Goal: Information Seeking & Learning: Learn about a topic

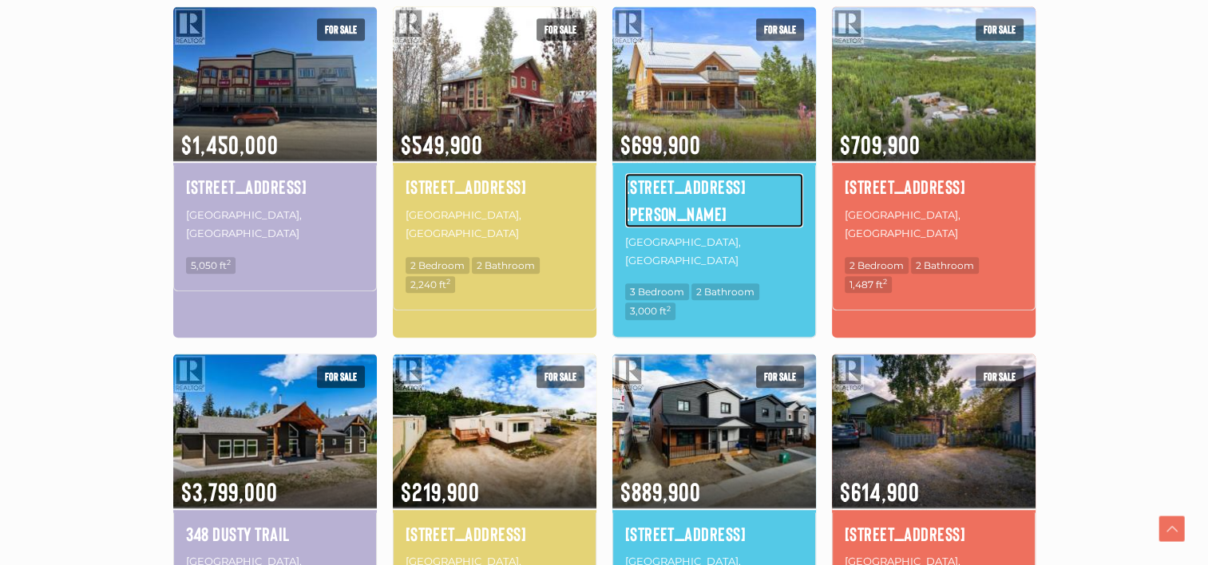
scroll to position [1078, 0]
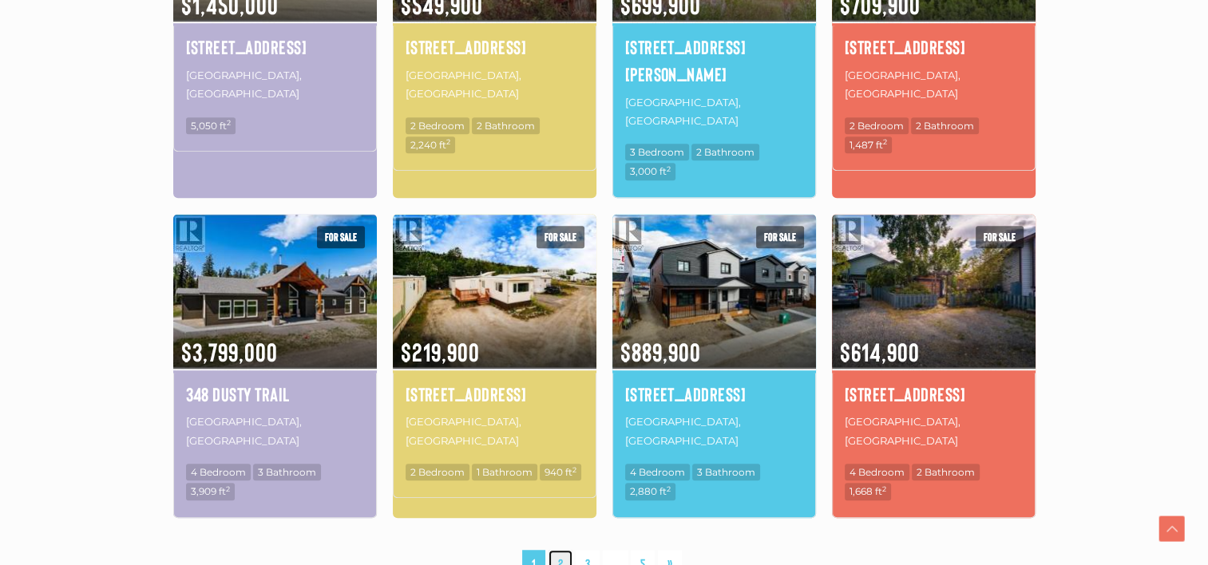
click at [562, 550] on link "2" at bounding box center [561, 564] width 24 height 28
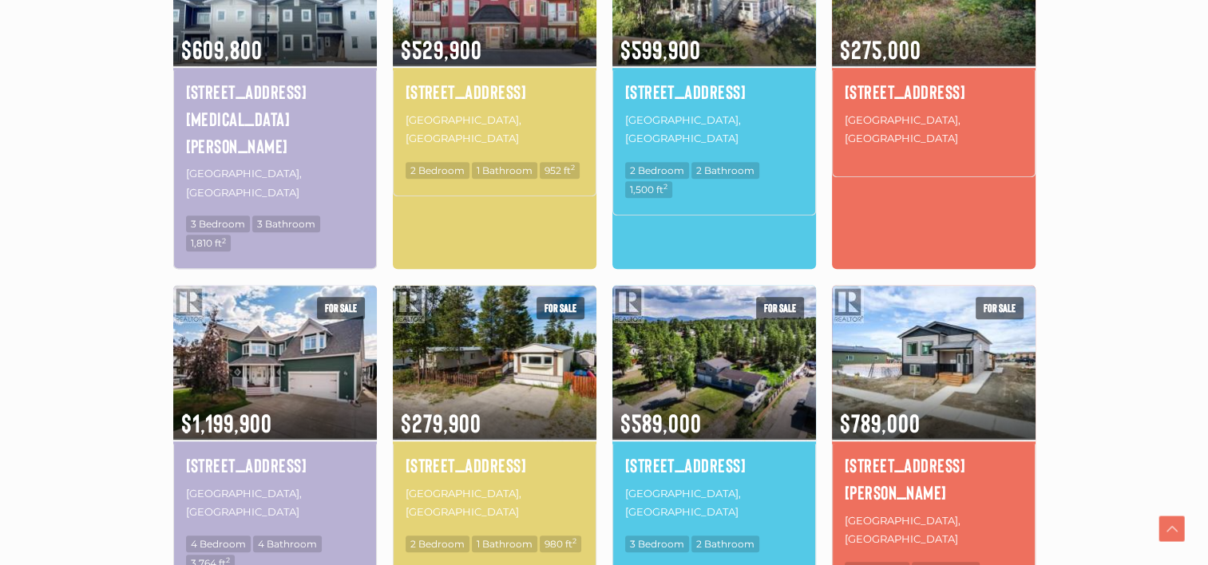
scroll to position [1069, 0]
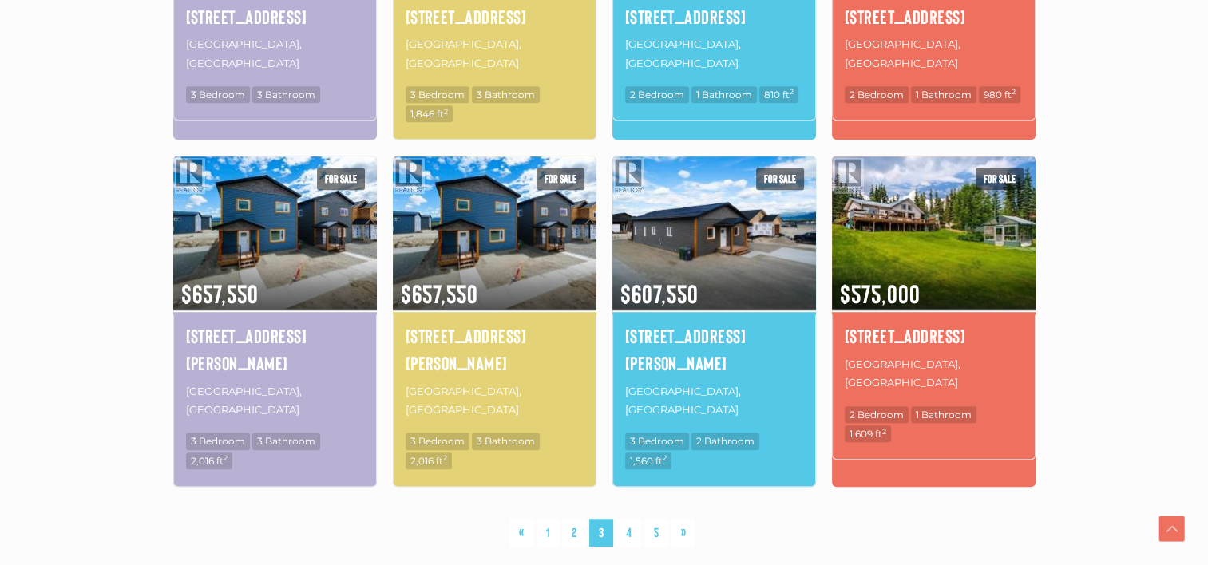
scroll to position [1069, 0]
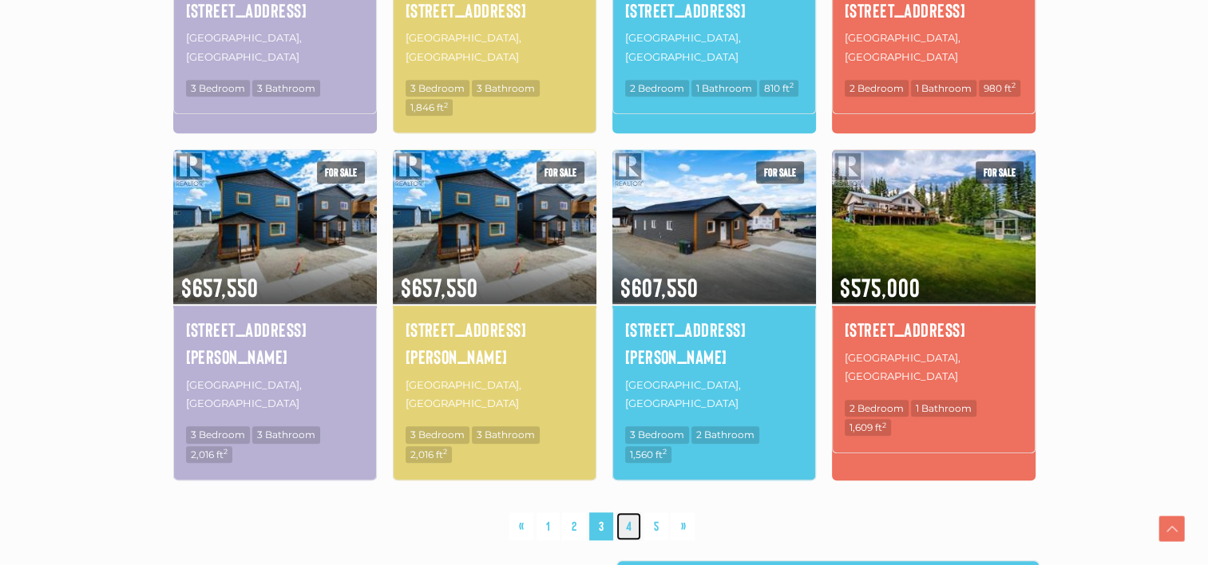
click at [626, 513] on link "4" at bounding box center [628, 527] width 25 height 28
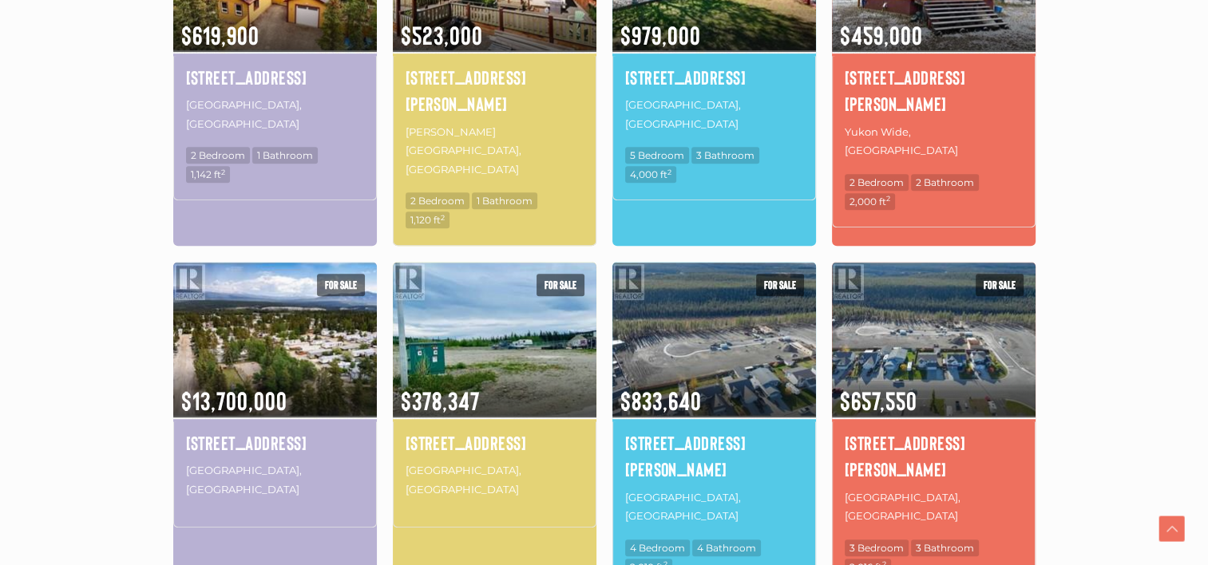
scroll to position [1049, 0]
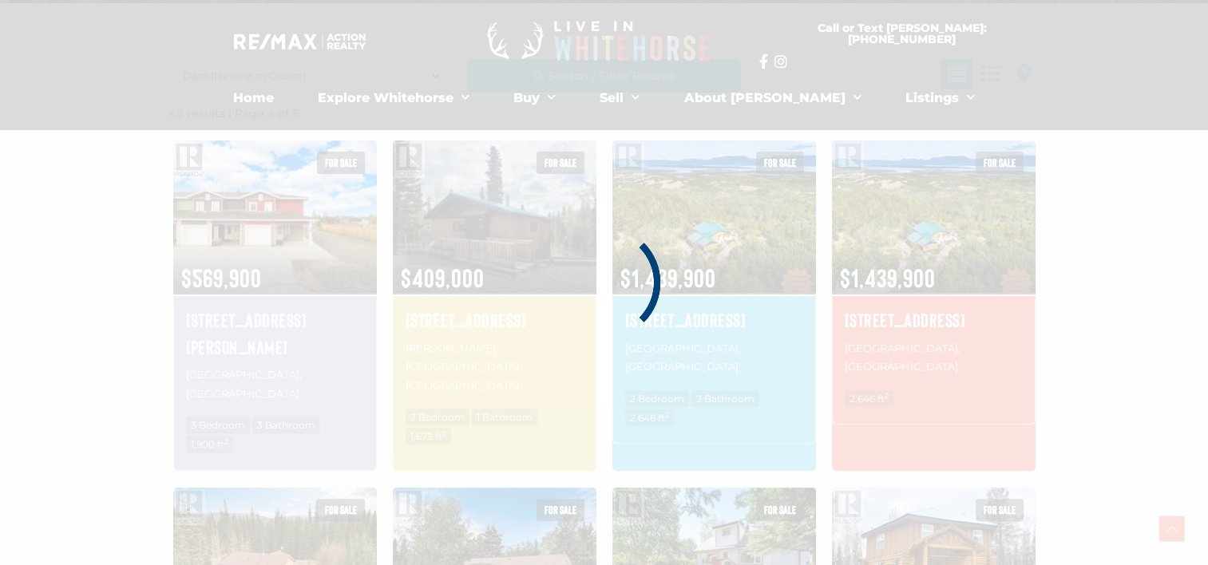
scroll to position [370, 0]
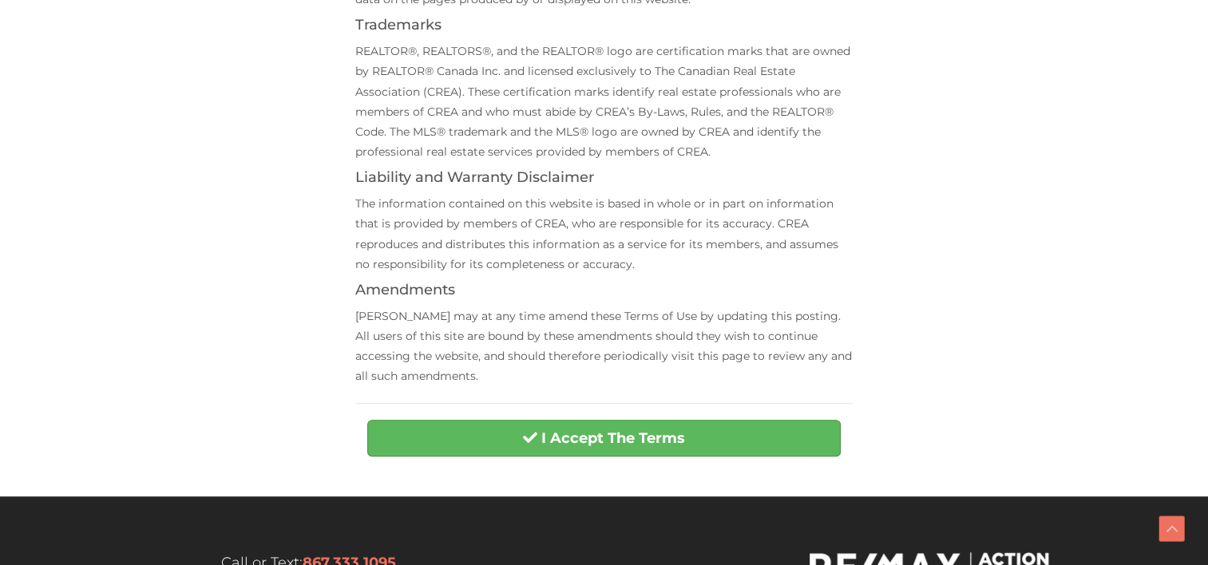
scroll to position [599, 0]
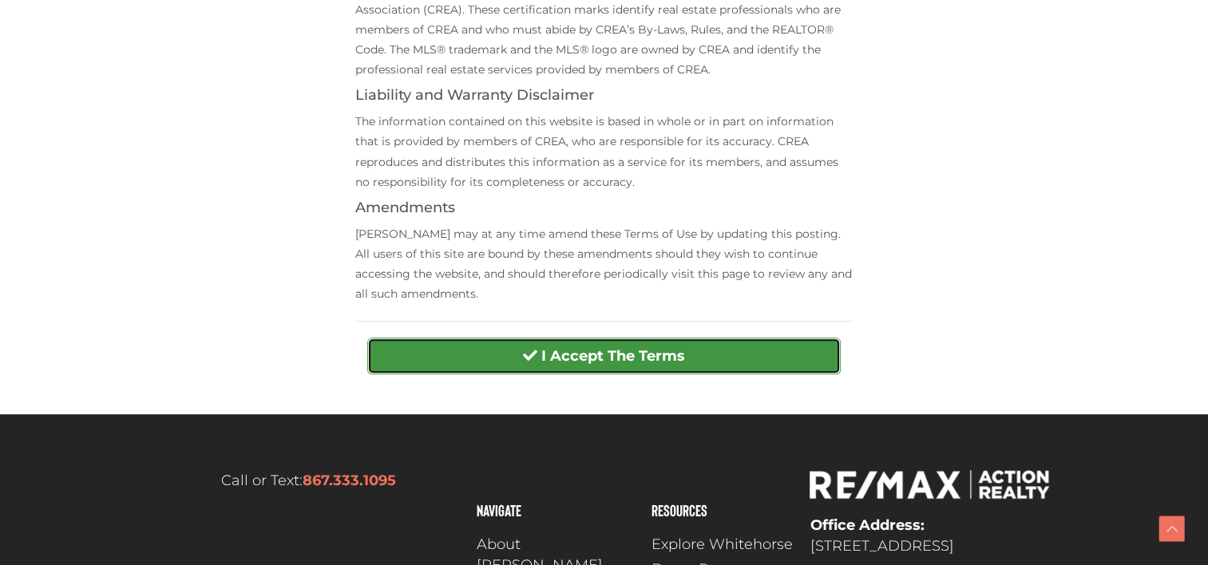
click at [641, 347] on strong "I Accept The Terms" at bounding box center [613, 356] width 144 height 18
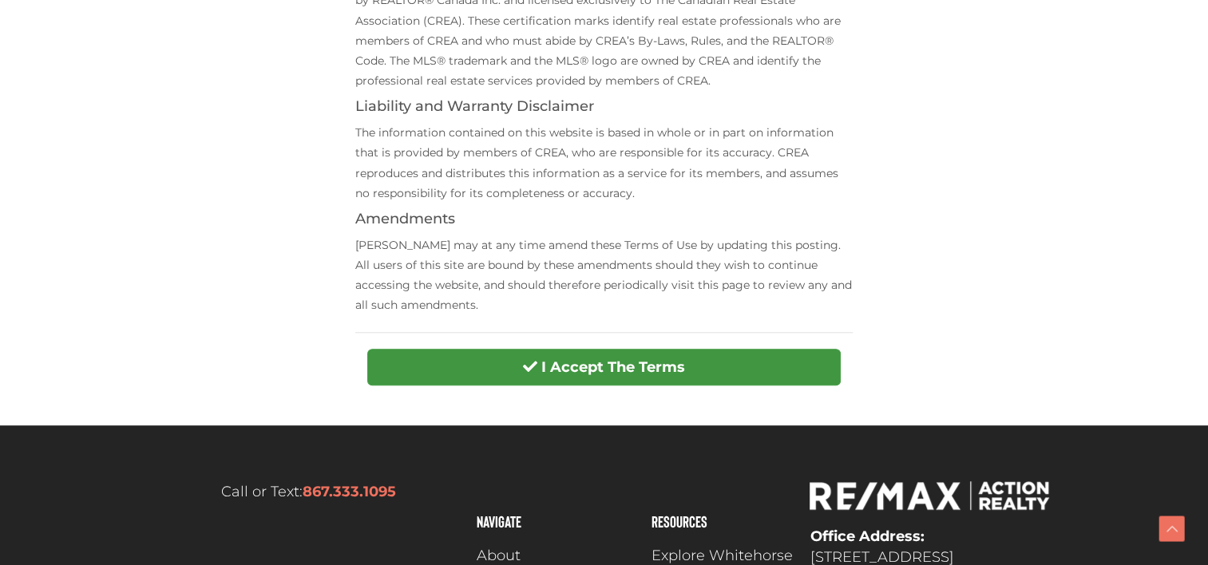
scroll to position [599, 0]
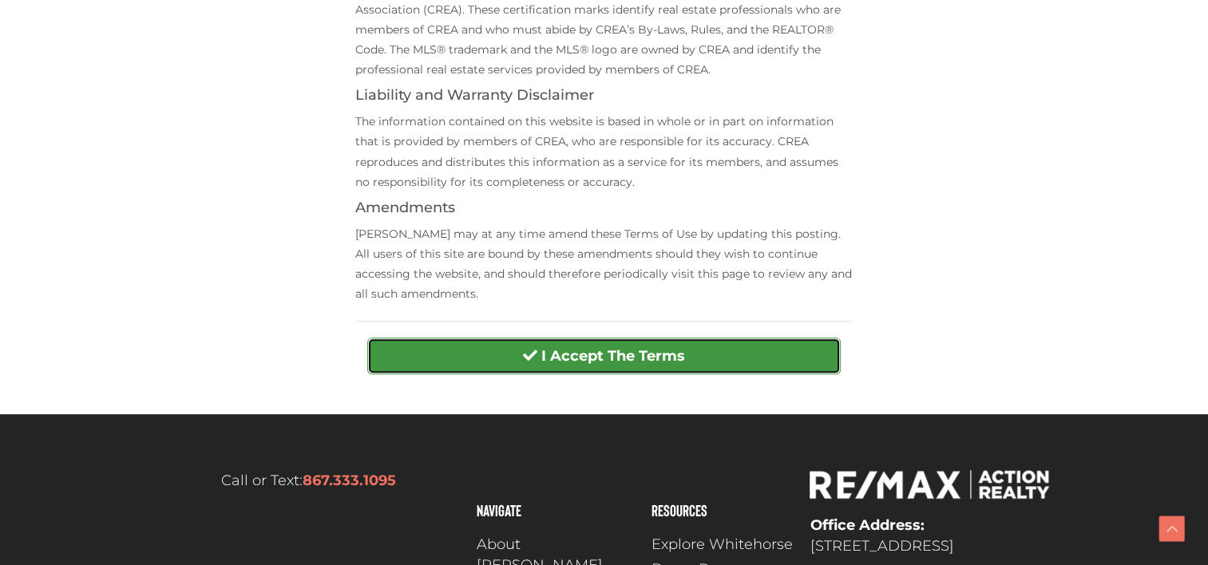
click at [527, 347] on button "I Accept The Terms" at bounding box center [603, 356] width 473 height 37
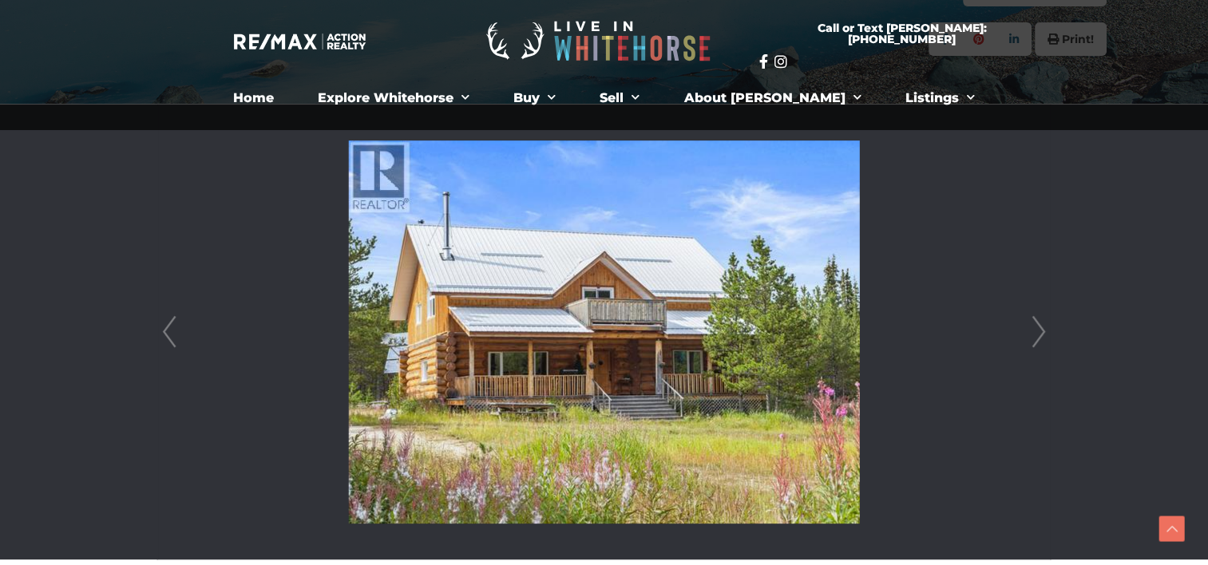
scroll to position [319, 0]
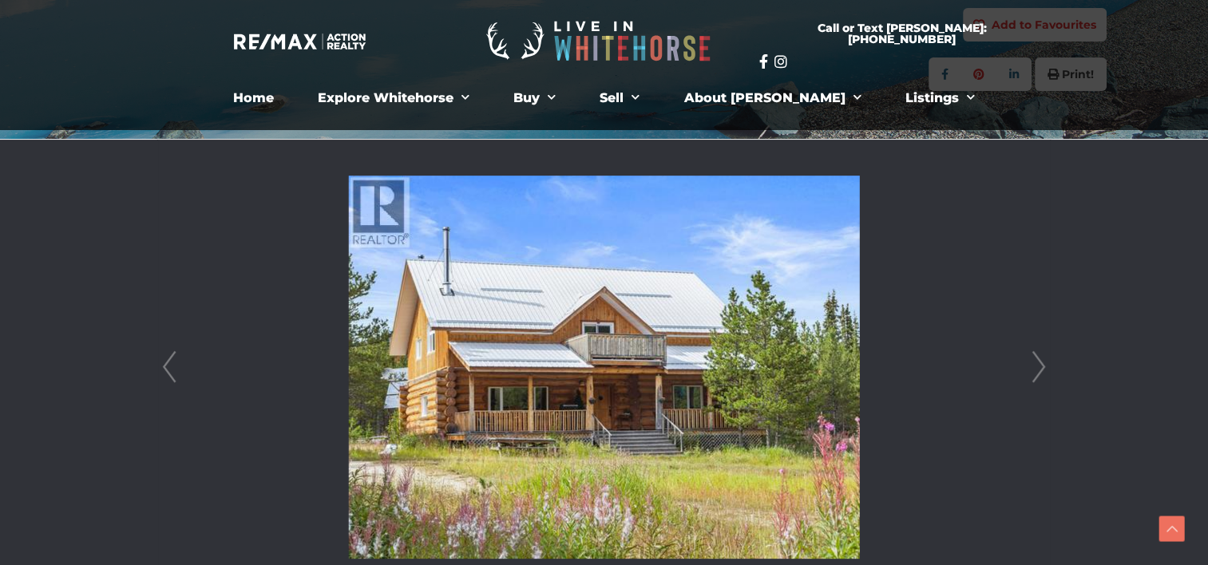
click at [1038, 357] on link "Next" at bounding box center [1039, 367] width 24 height 455
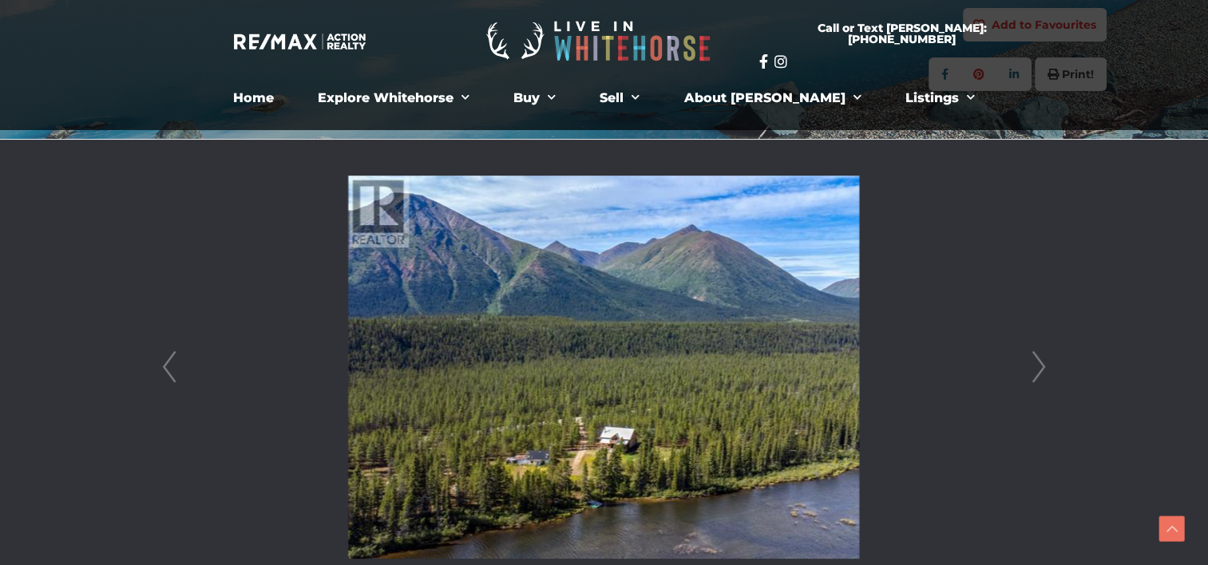
click at [1038, 357] on link "Next" at bounding box center [1039, 367] width 24 height 455
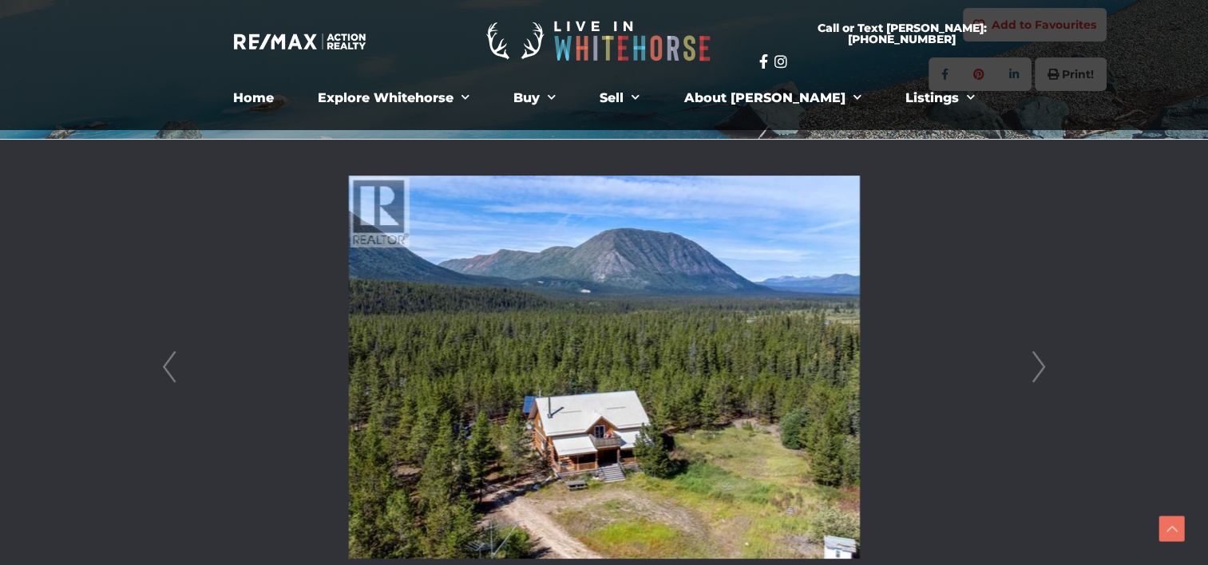
click at [1038, 357] on link "Next" at bounding box center [1039, 367] width 24 height 455
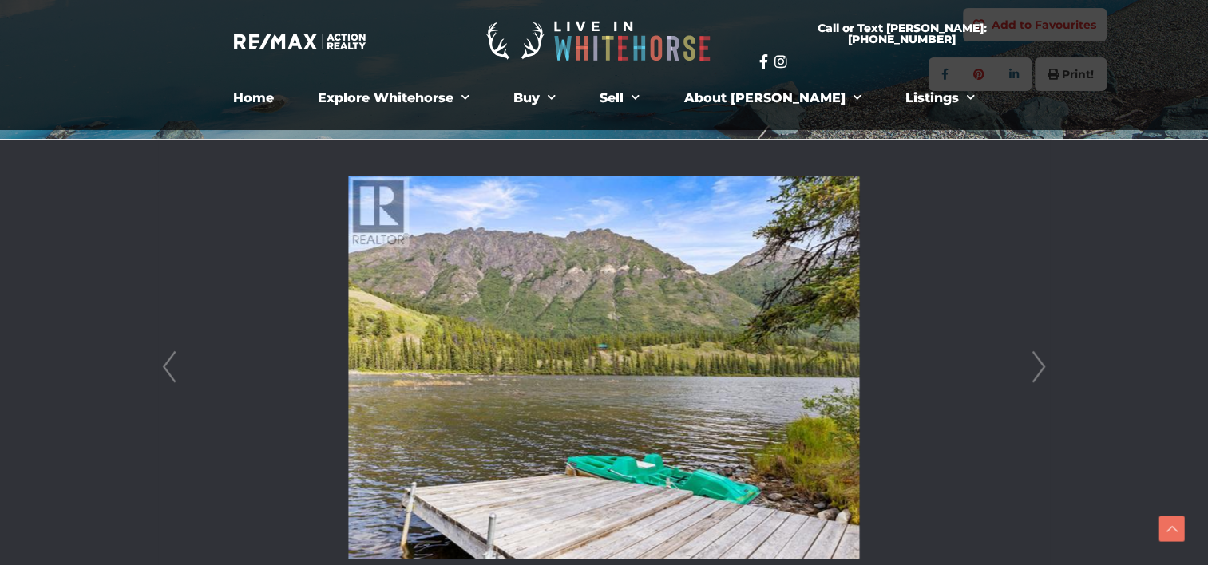
click at [1038, 357] on link "Next" at bounding box center [1039, 367] width 24 height 455
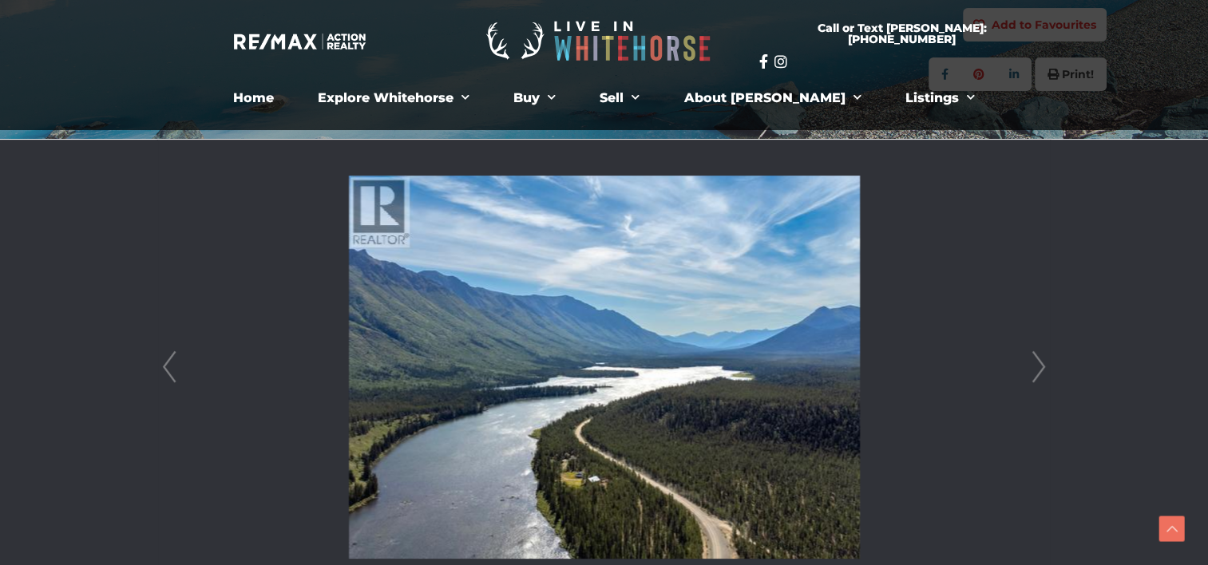
click at [1038, 357] on link "Next" at bounding box center [1039, 367] width 24 height 455
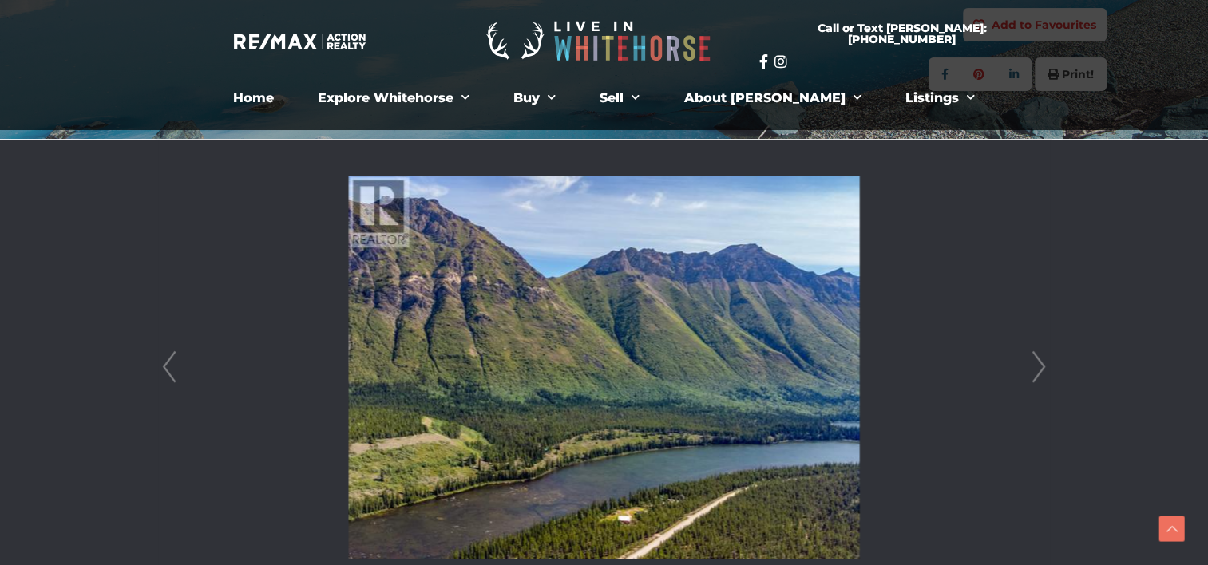
scroll to position [339, 0]
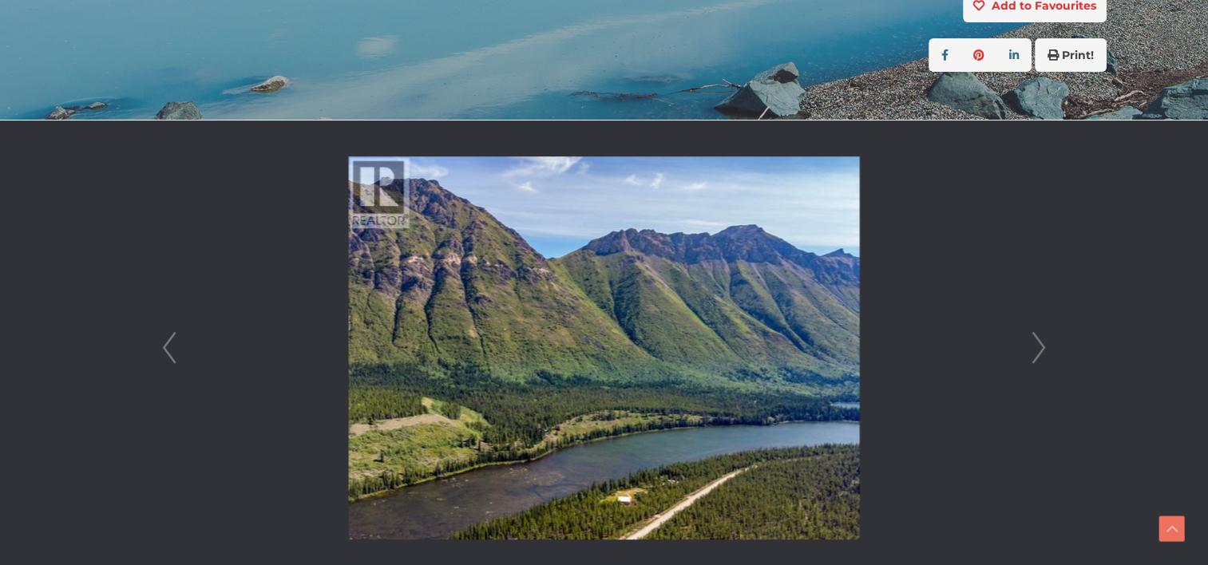
click at [1036, 358] on link "Next" at bounding box center [1039, 348] width 24 height 455
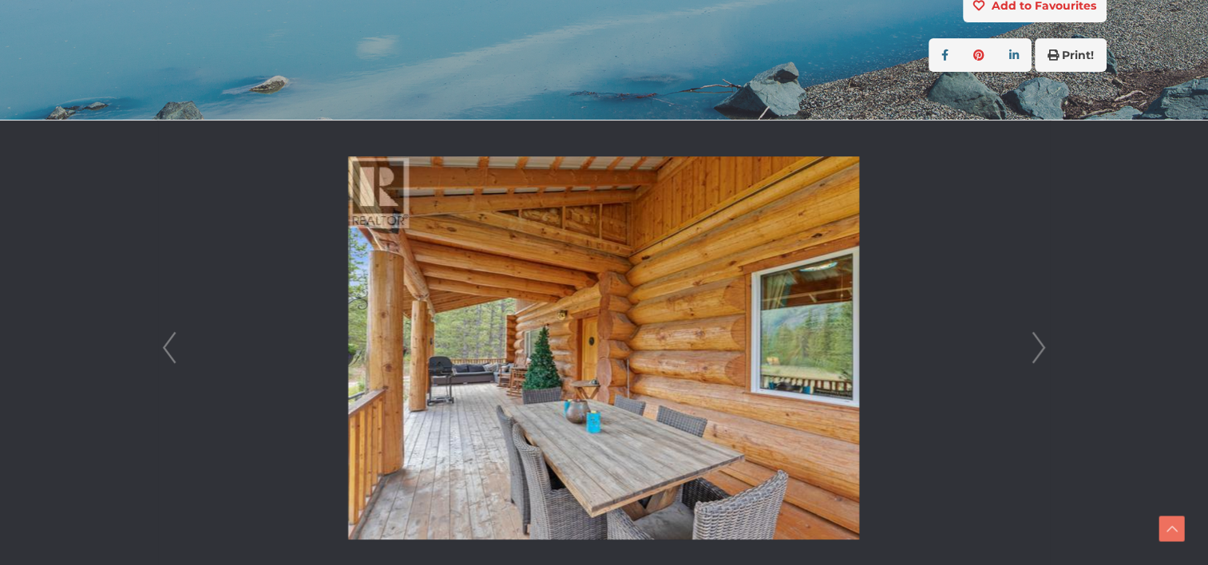
click at [1036, 358] on link "Next" at bounding box center [1039, 348] width 24 height 455
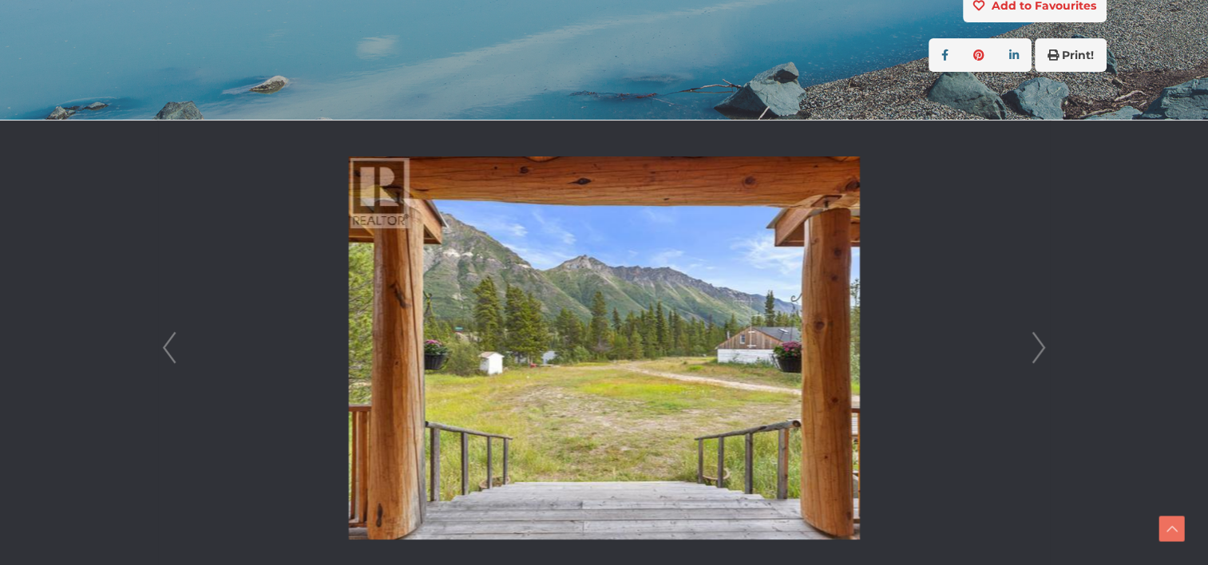
click at [1032, 358] on link "Next" at bounding box center [1039, 348] width 24 height 455
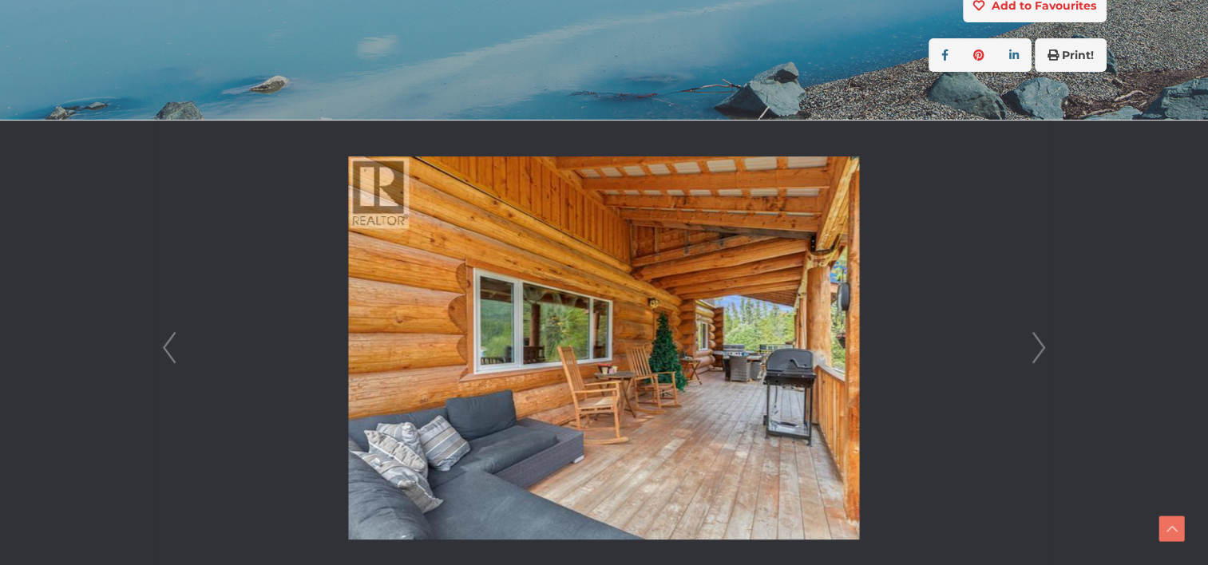
click at [1032, 358] on link "Next" at bounding box center [1039, 348] width 24 height 455
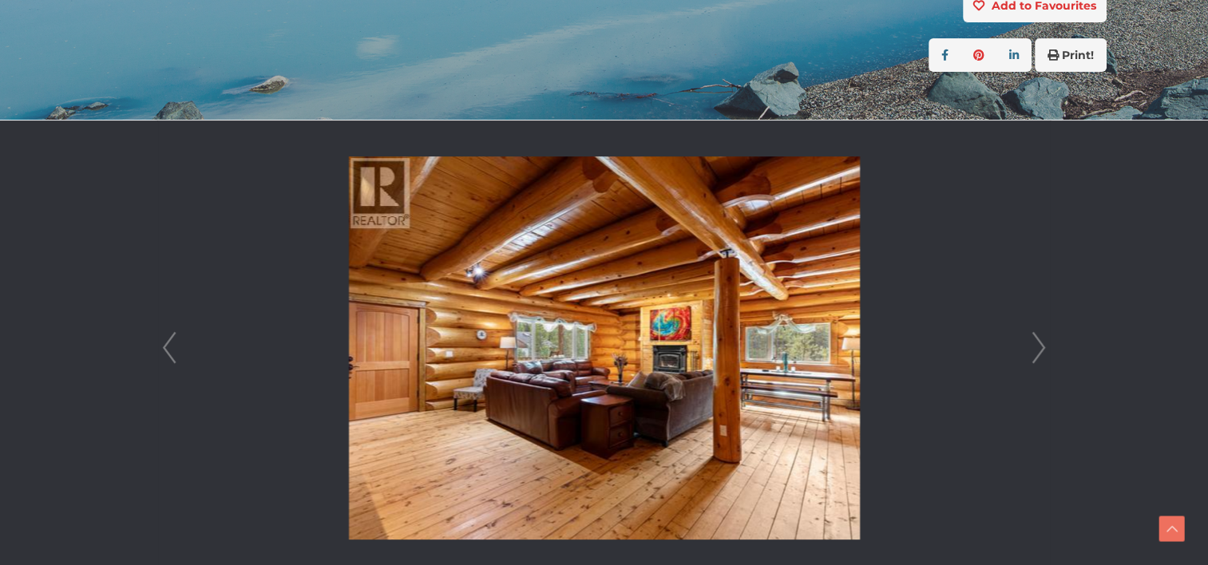
click at [1032, 358] on link "Next" at bounding box center [1039, 348] width 24 height 455
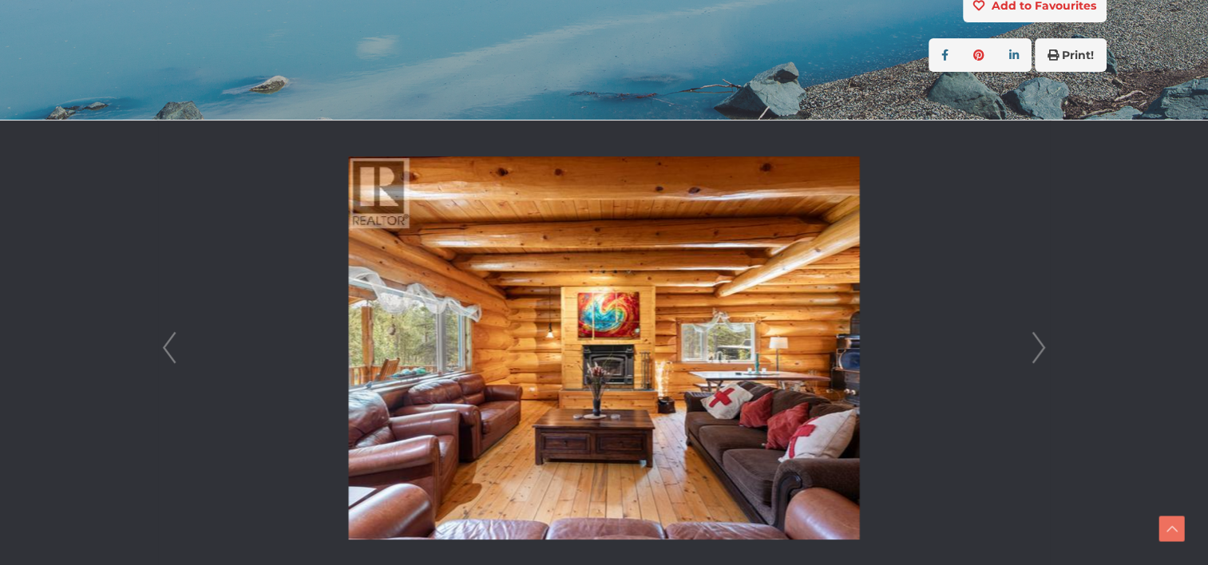
click at [1032, 358] on link "Next" at bounding box center [1039, 348] width 24 height 455
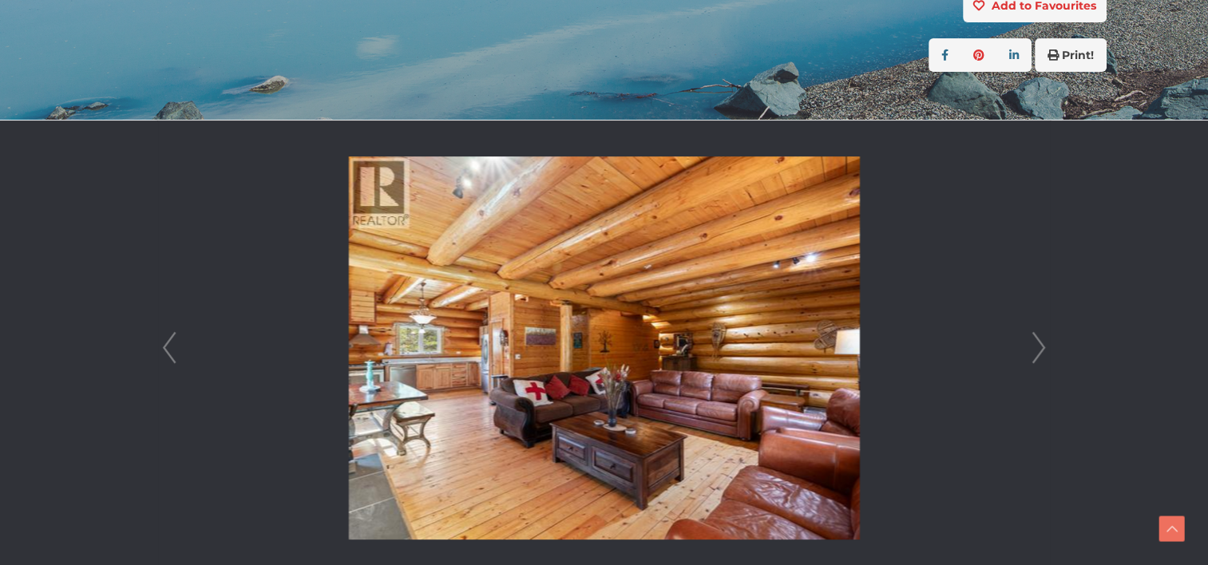
click at [1032, 358] on link "Next" at bounding box center [1039, 348] width 24 height 455
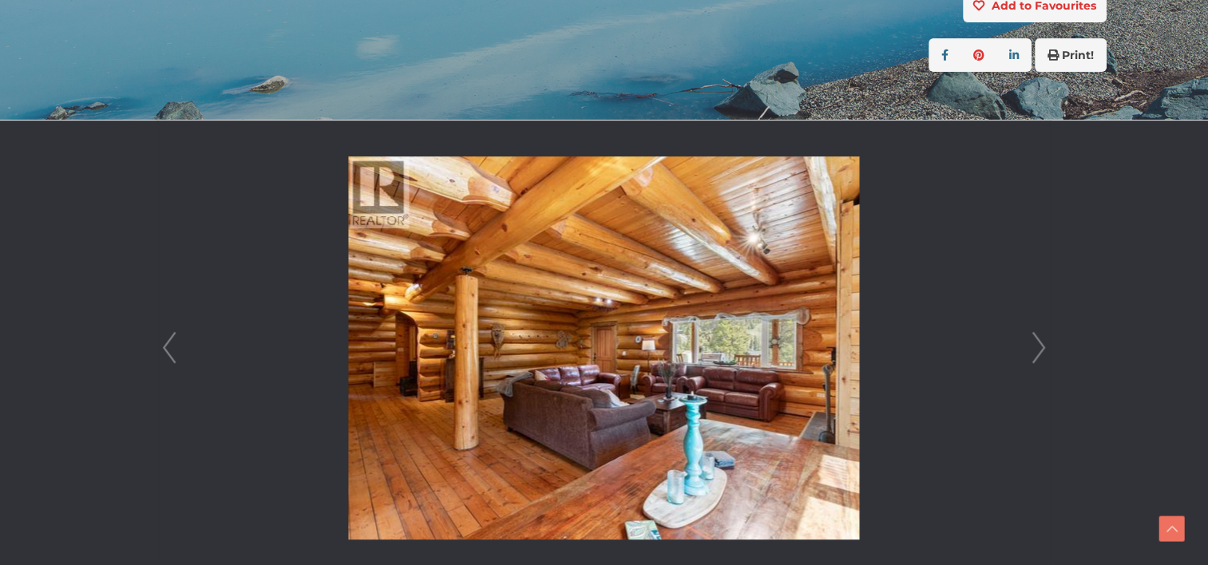
click at [1032, 358] on link "Next" at bounding box center [1039, 348] width 24 height 455
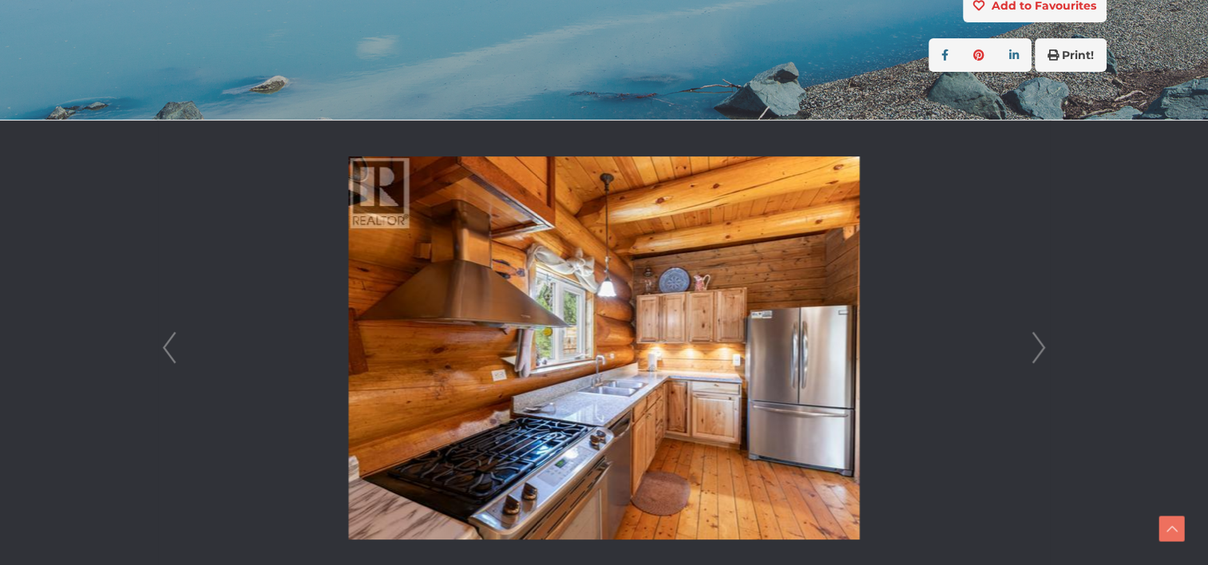
click at [1032, 359] on link "Next" at bounding box center [1039, 348] width 24 height 455
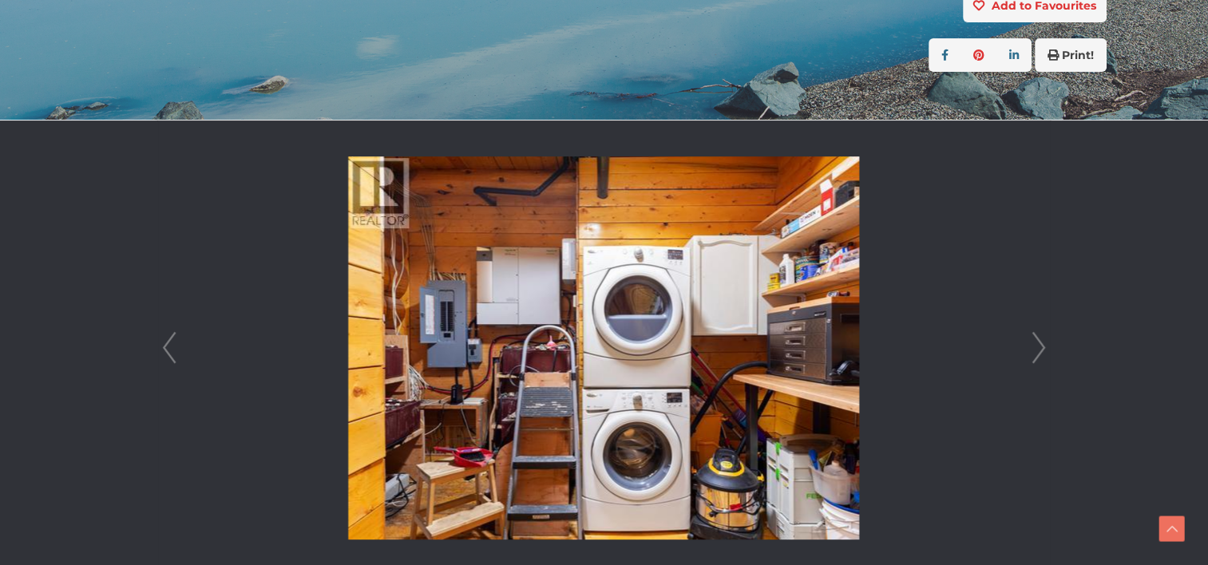
click at [1032, 359] on link "Next" at bounding box center [1039, 348] width 24 height 455
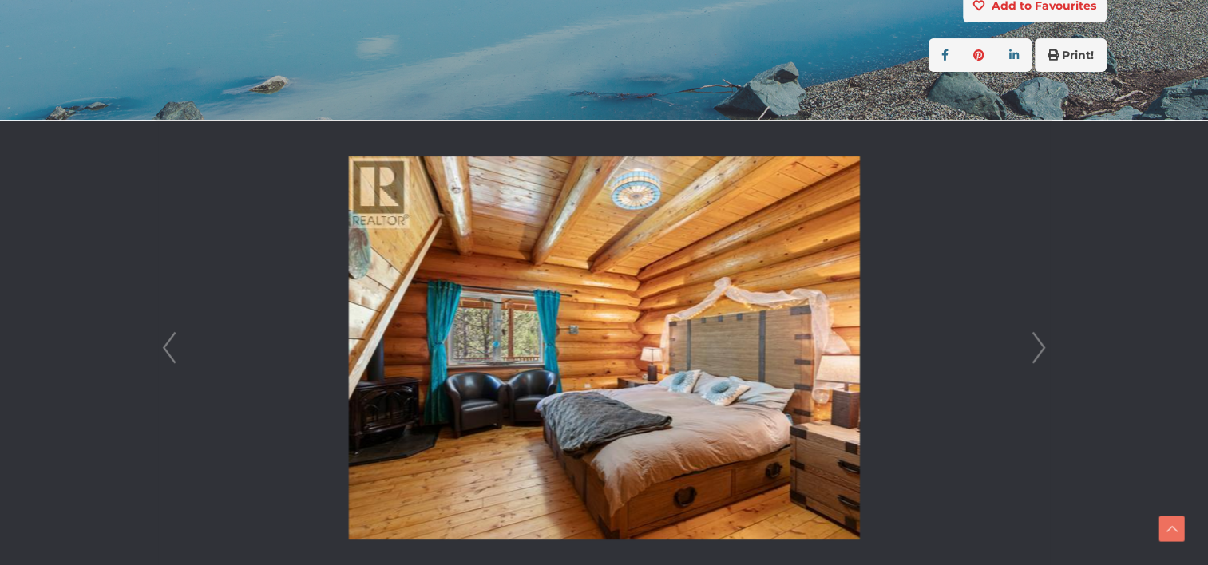
click at [1031, 360] on link "Next" at bounding box center [1039, 348] width 24 height 455
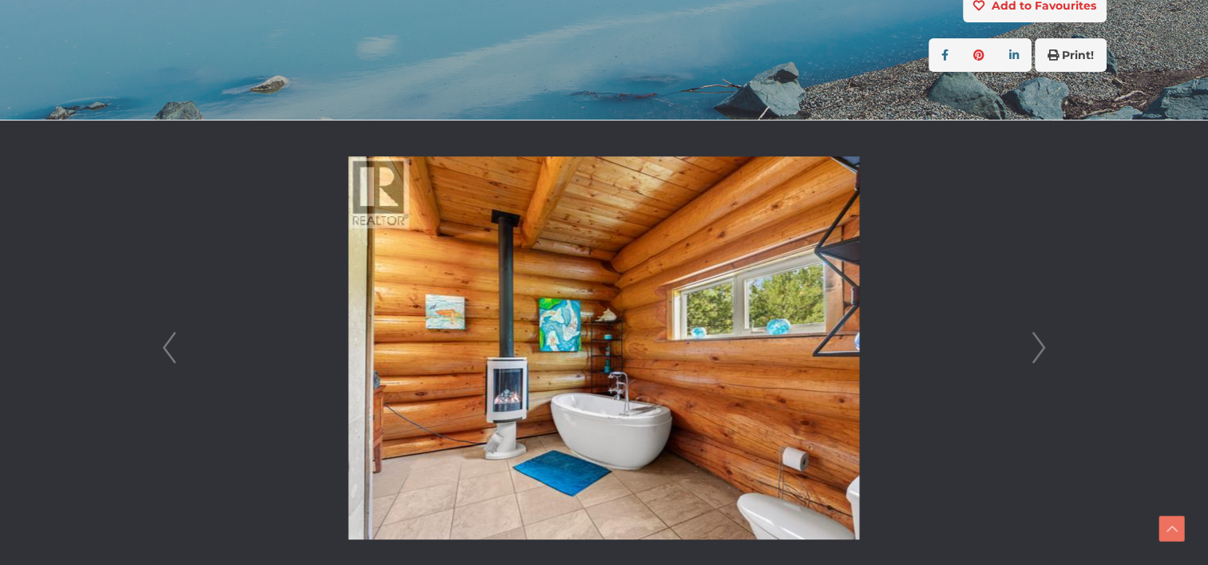
click at [1031, 360] on link "Next" at bounding box center [1039, 348] width 24 height 455
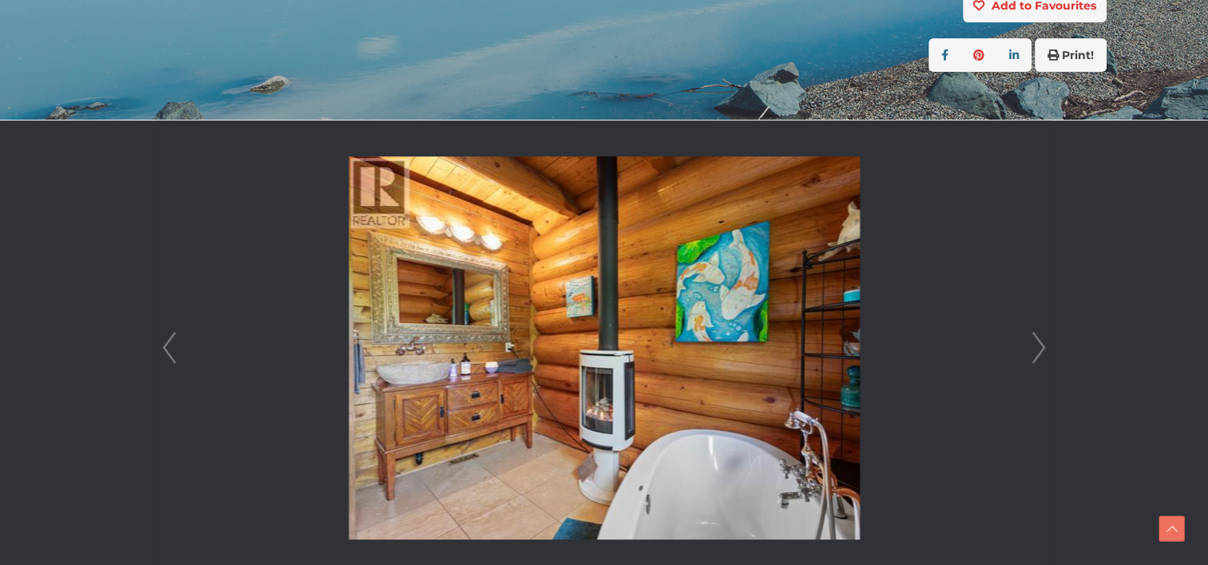
click at [1031, 360] on link "Next" at bounding box center [1039, 348] width 24 height 455
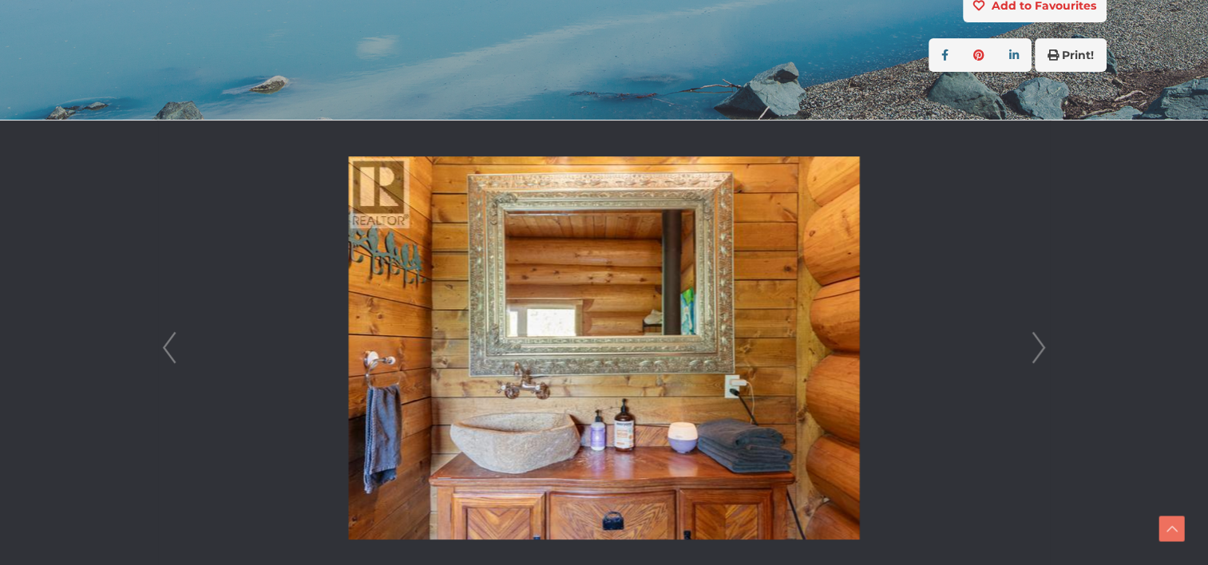
click at [1031, 360] on link "Next" at bounding box center [1039, 348] width 24 height 455
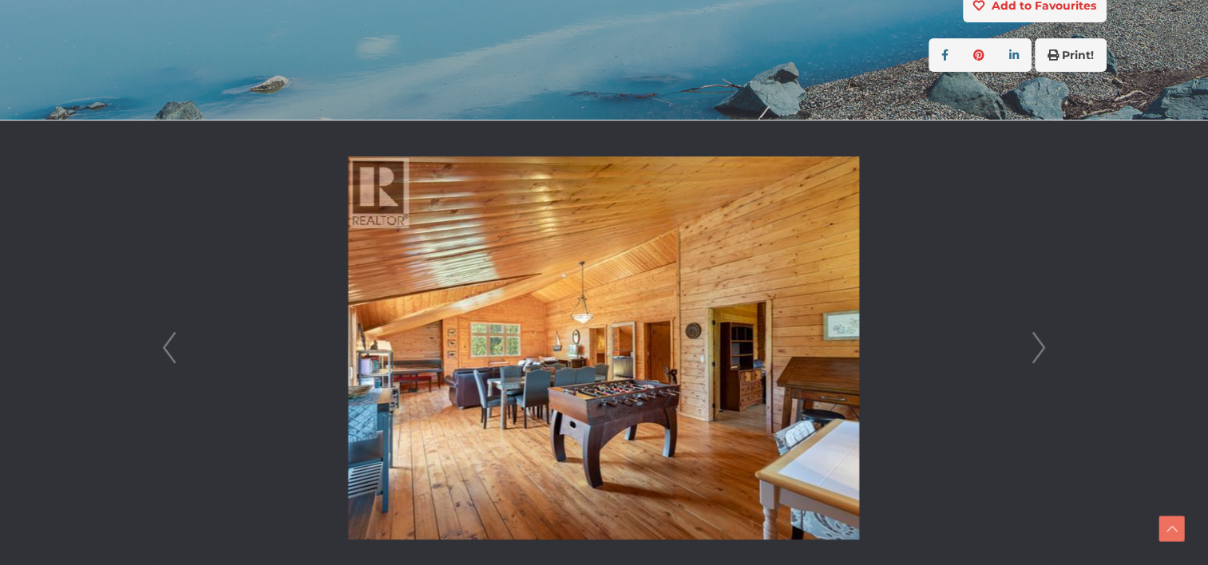
click at [1031, 360] on link "Next" at bounding box center [1039, 348] width 24 height 455
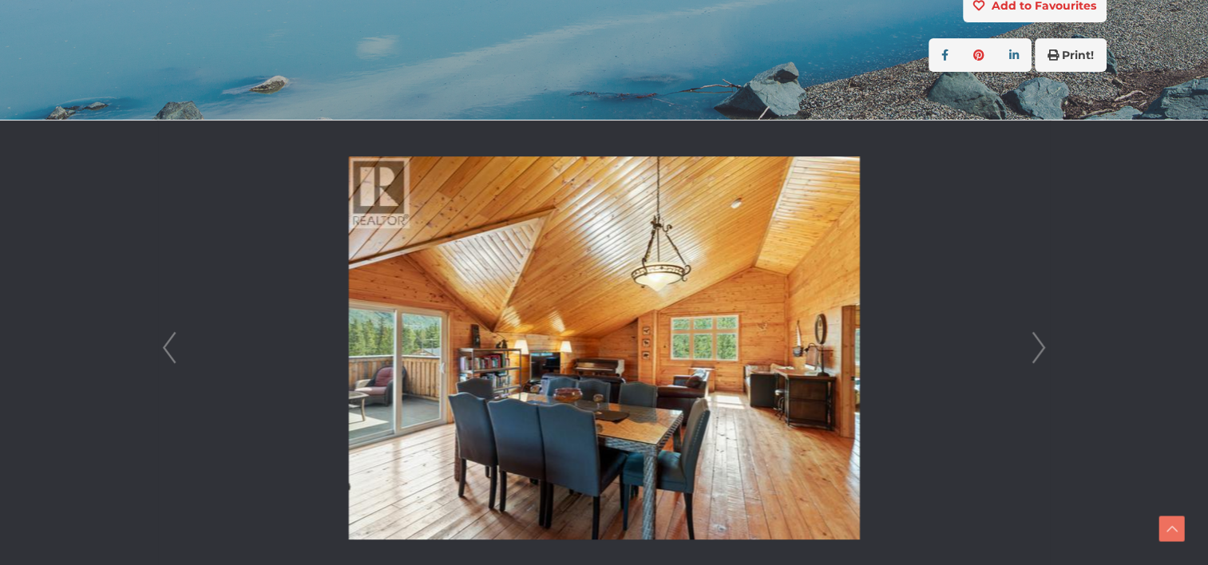
click at [1031, 360] on link "Next" at bounding box center [1039, 348] width 24 height 455
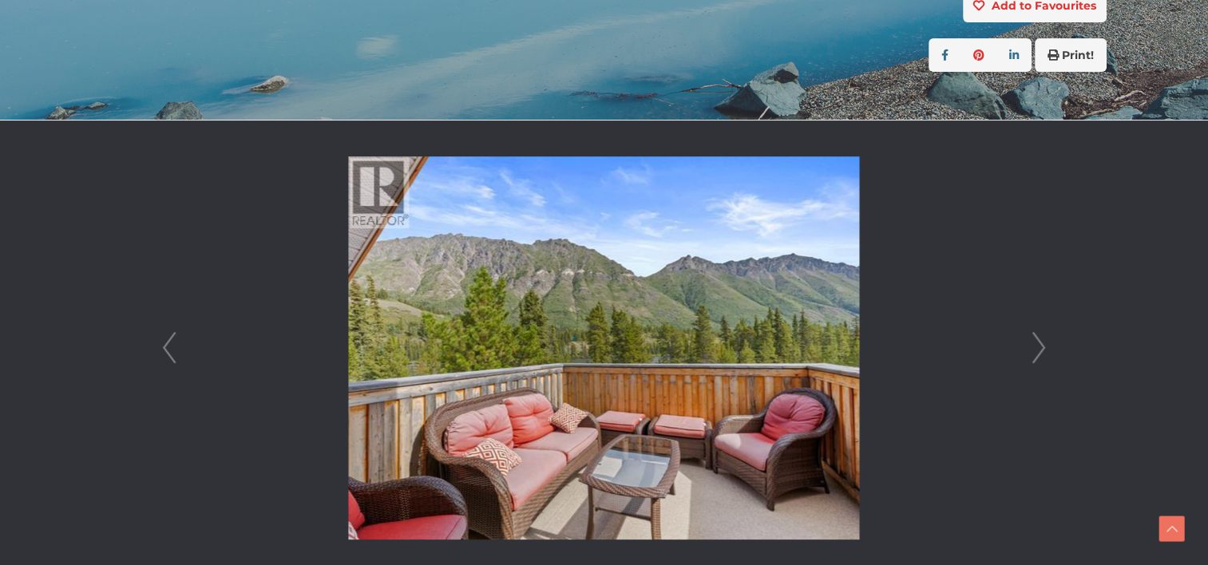
click at [1031, 360] on link "Next" at bounding box center [1039, 348] width 24 height 455
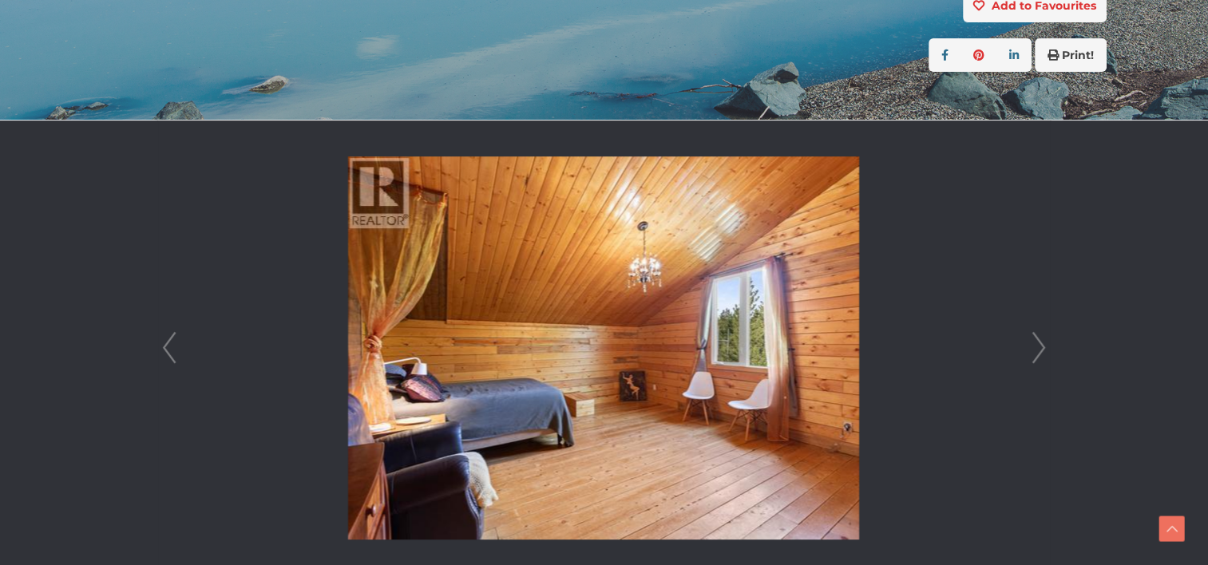
click at [1031, 360] on link "Next" at bounding box center [1039, 348] width 24 height 455
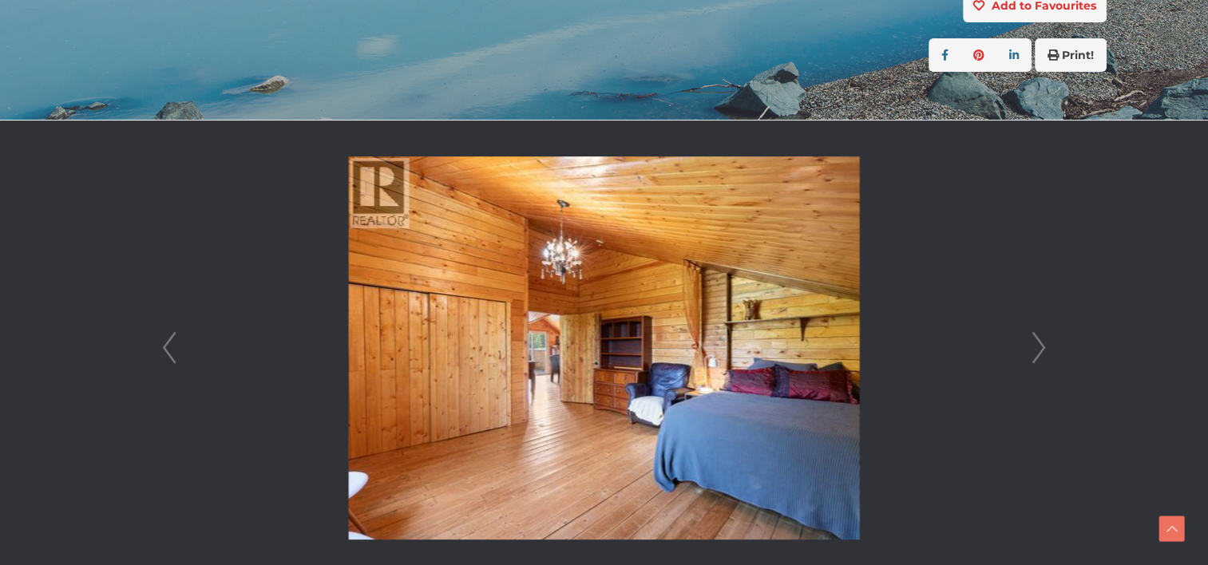
click at [1031, 360] on link "Next" at bounding box center [1039, 348] width 24 height 455
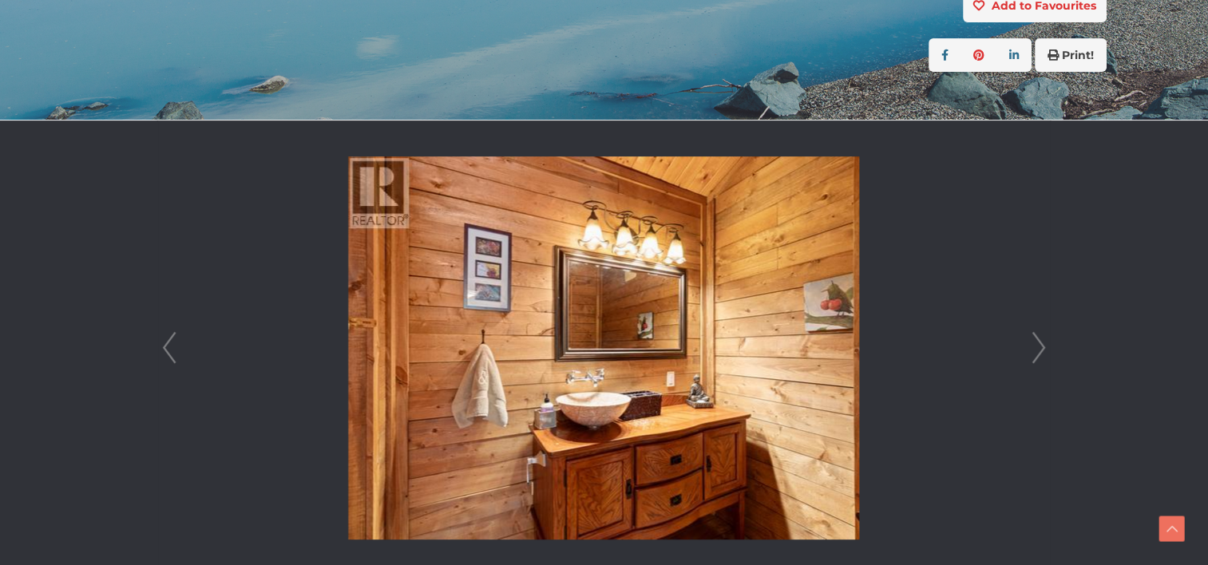
click at [1031, 360] on link "Next" at bounding box center [1039, 348] width 24 height 455
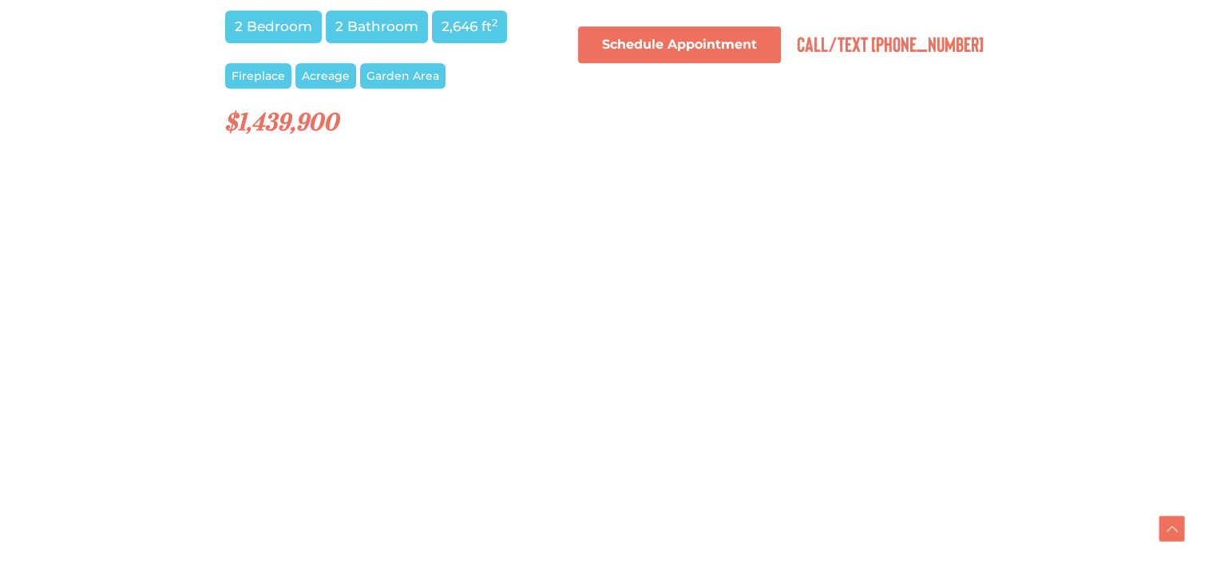
scroll to position [1083, 0]
